Goal: Information Seeking & Learning: Learn about a topic

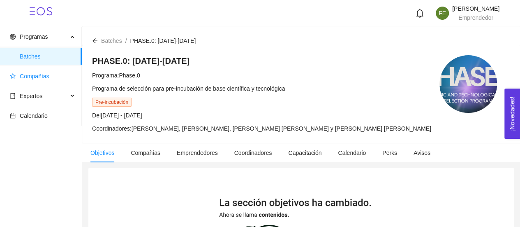
click at [40, 79] on span "Compañías" at bounding box center [35, 76] width 30 height 7
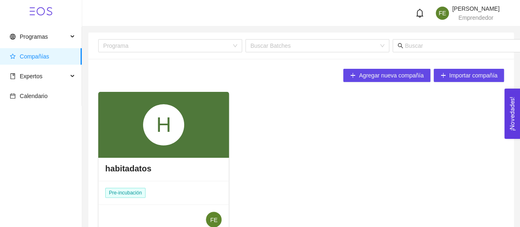
click at [164, 135] on div "H" at bounding box center [163, 124] width 41 height 41
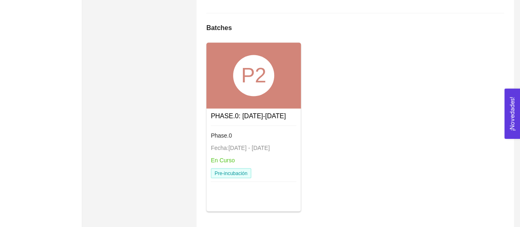
click at [249, 96] on div "P2" at bounding box center [253, 75] width 41 height 41
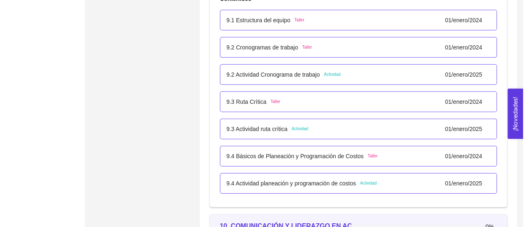
scroll to position [2821, 0]
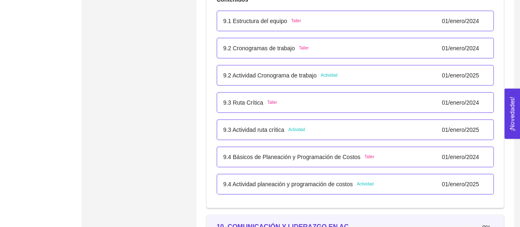
click at [253, 126] on p "9.3 Actividad ruta crítica" at bounding box center [253, 129] width 61 height 9
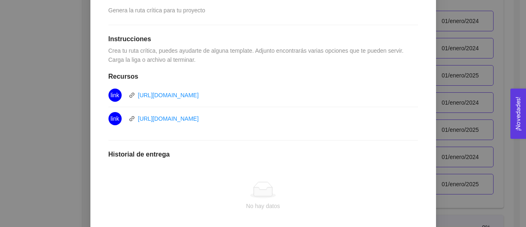
scroll to position [201, 0]
click at [199, 96] on link "https://miro.com/es/plantillas/diagrama-de-pert/" at bounding box center [168, 94] width 61 height 7
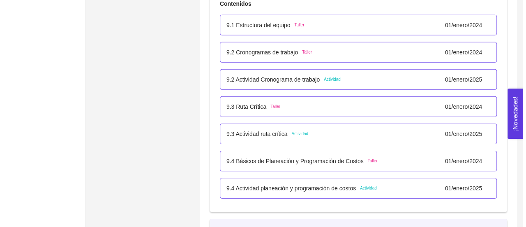
scroll to position [2809, 0]
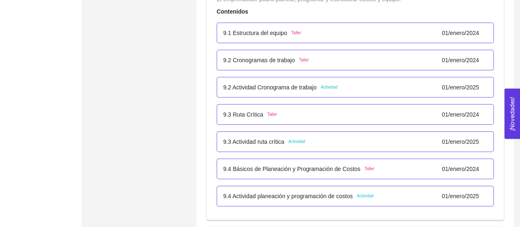
click at [280, 139] on p "9.3 Actividad ruta crítica" at bounding box center [253, 141] width 61 height 9
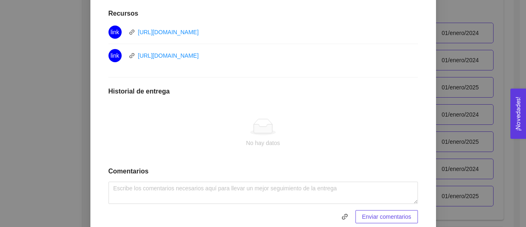
scroll to position [263, 0]
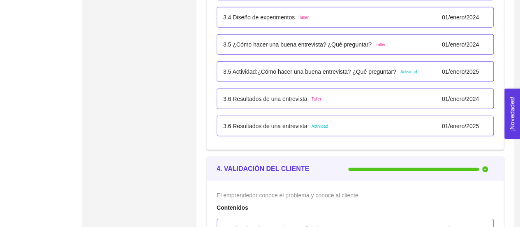
scroll to position [1203, 0]
